Goal: Check status: Check status

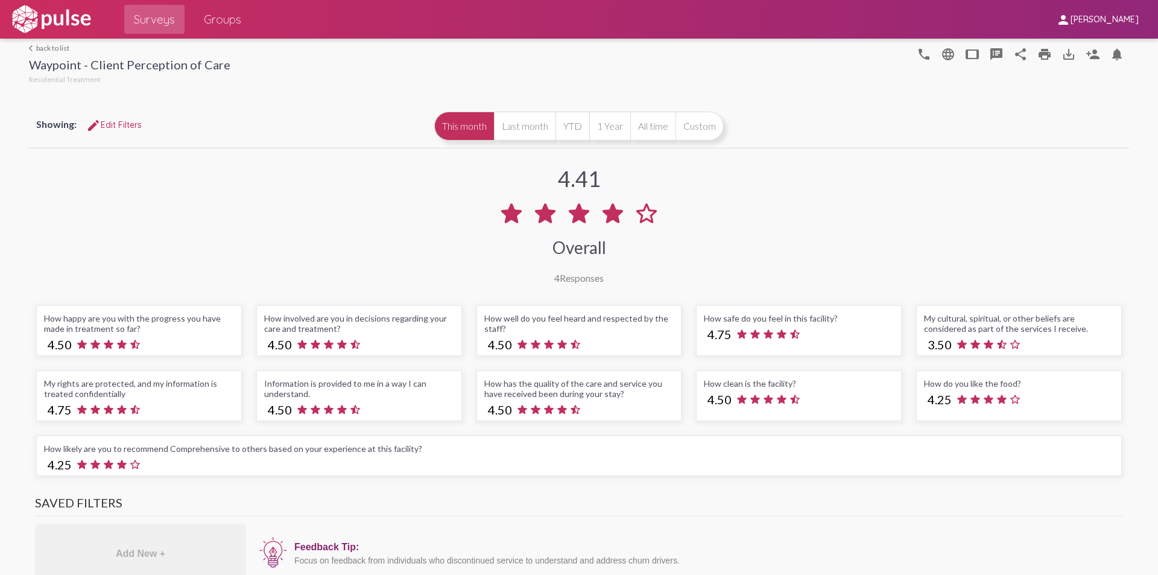
scroll to position [4, 0]
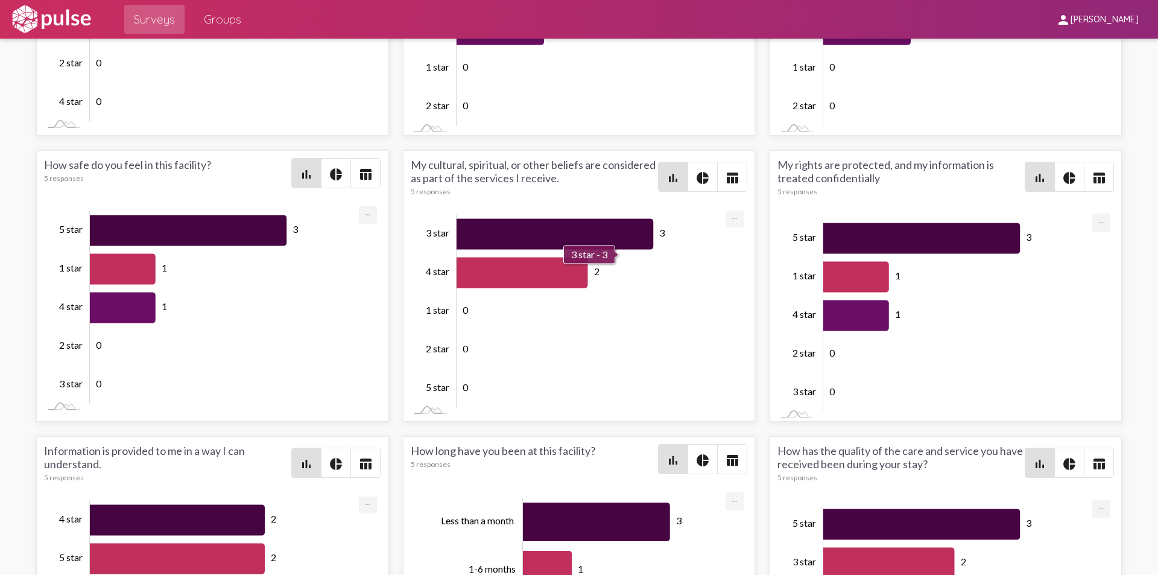
scroll to position [1821, 0]
